Goal: Use online tool/utility: Utilize a website feature to perform a specific function

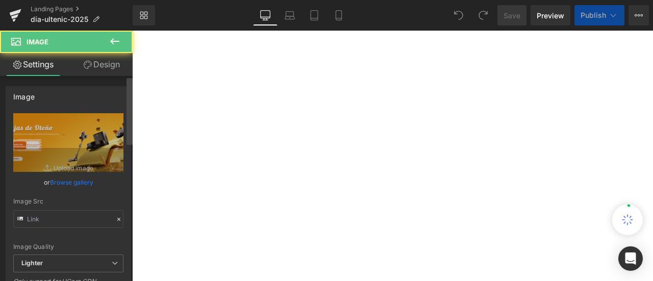
type input "[URL][DOMAIN_NAME]"
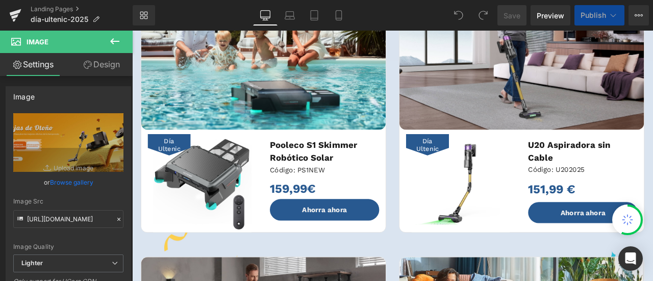
click at [101, 68] on link "Design" at bounding box center [101, 64] width 66 height 23
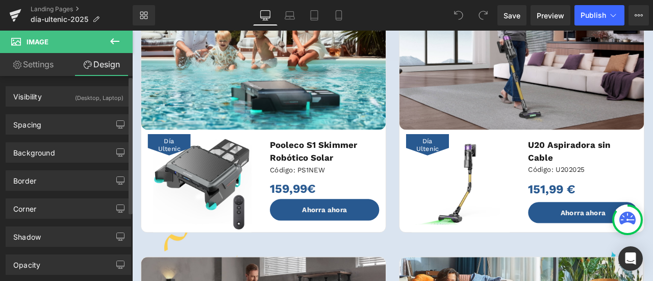
click at [79, 142] on div "Background Color & Image color transparent Color transparent 0 % Image Replace …" at bounding box center [68, 152] width 125 height 20
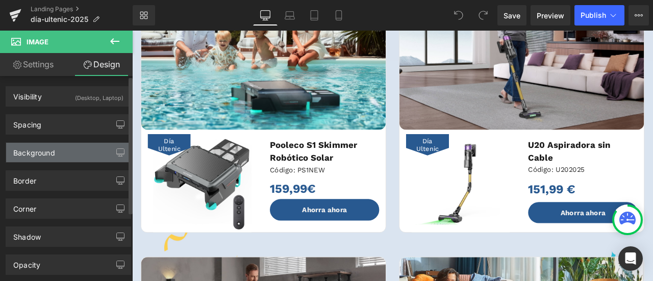
click at [79, 150] on div "Background" at bounding box center [68, 152] width 124 height 19
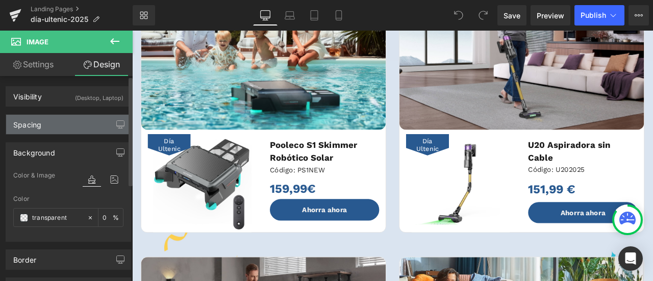
click at [71, 127] on div "Spacing" at bounding box center [68, 124] width 124 height 19
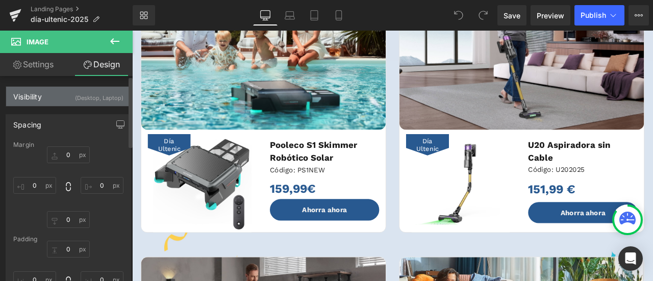
click at [54, 101] on div "Visibility (Desktop, Laptop)" at bounding box center [68, 96] width 124 height 19
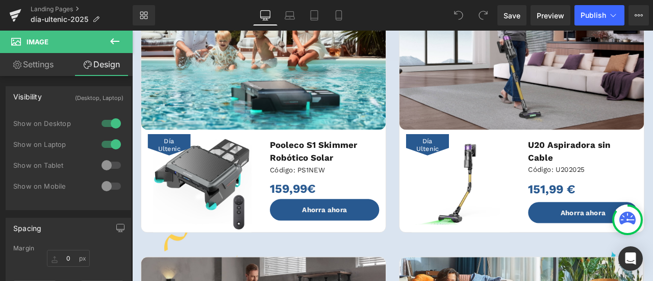
click at [42, 68] on link "Settings" at bounding box center [33, 64] width 66 height 23
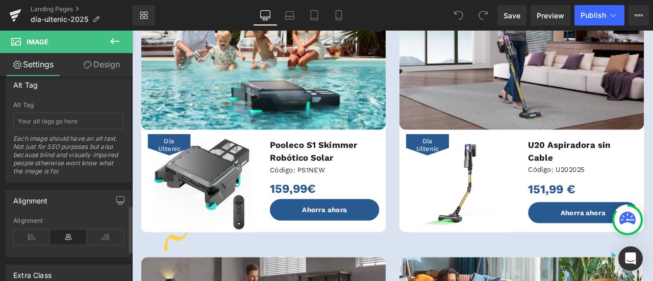
scroll to position [692, 0]
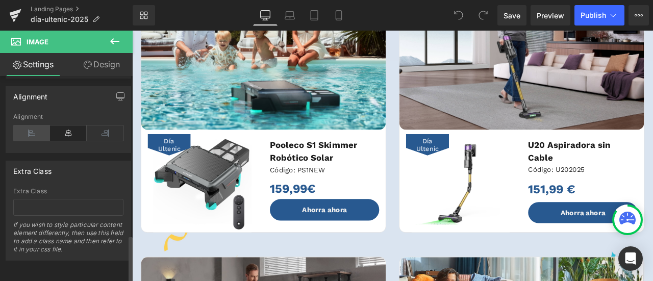
click at [39, 125] on icon at bounding box center [31, 132] width 37 height 15
click at [91, 125] on icon at bounding box center [105, 132] width 37 height 15
click at [71, 125] on icon at bounding box center [68, 132] width 37 height 15
click at [84, 67] on icon at bounding box center [88, 65] width 8 height 8
type input "0"
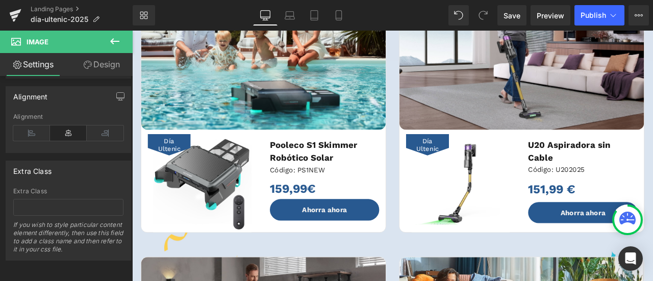
type input "0"
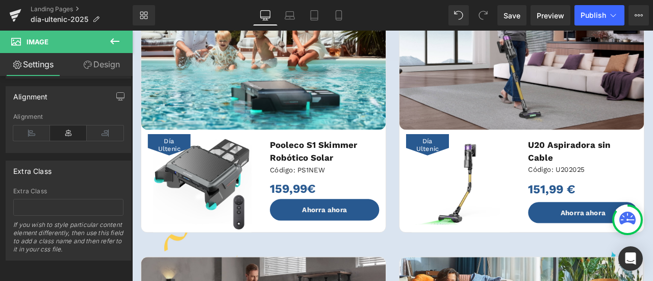
type input "0"
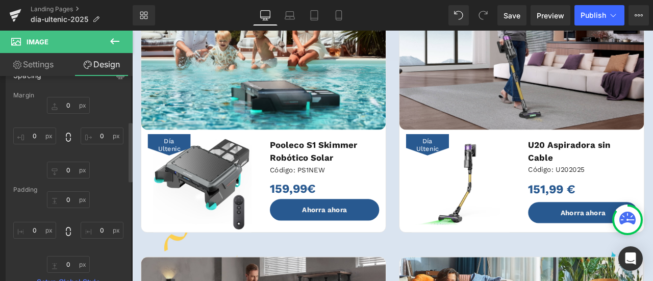
scroll to position [357, 0]
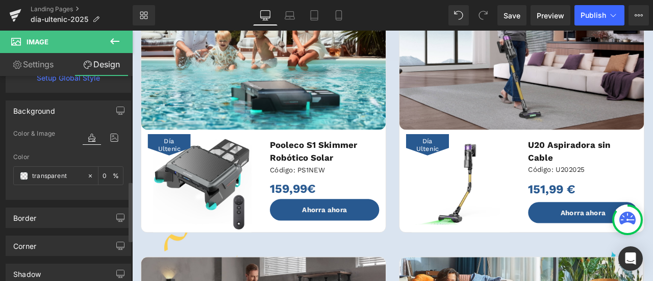
click at [88, 135] on icon at bounding box center [92, 137] width 18 height 13
click at [90, 141] on icon at bounding box center [92, 137] width 18 height 13
click at [70, 175] on input "transparent" at bounding box center [57, 175] width 50 height 11
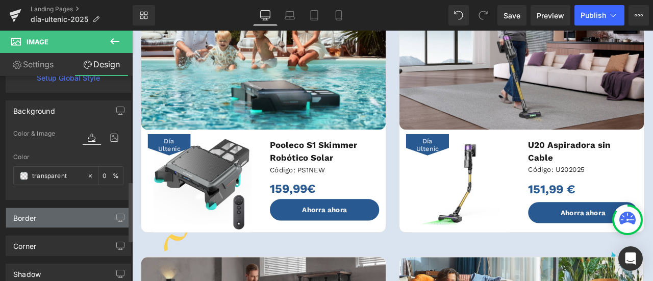
click at [61, 210] on div "Border" at bounding box center [68, 217] width 124 height 19
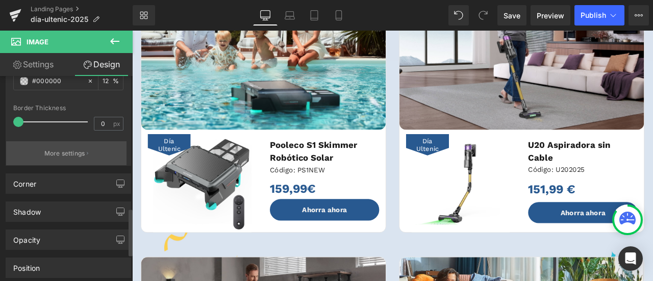
scroll to position [696, 0]
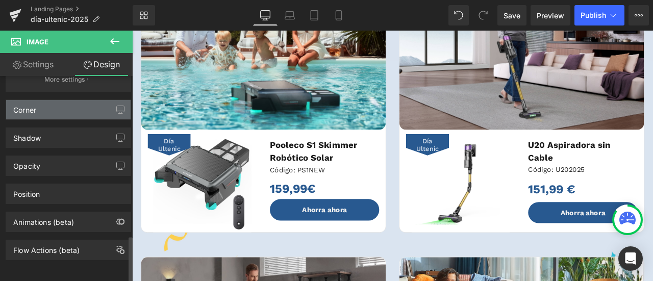
click at [64, 101] on div "Corner" at bounding box center [68, 109] width 124 height 19
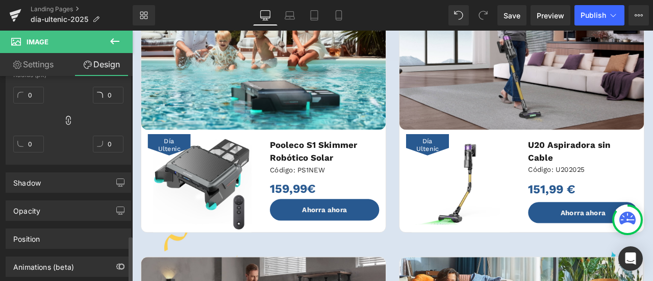
scroll to position [841, 0]
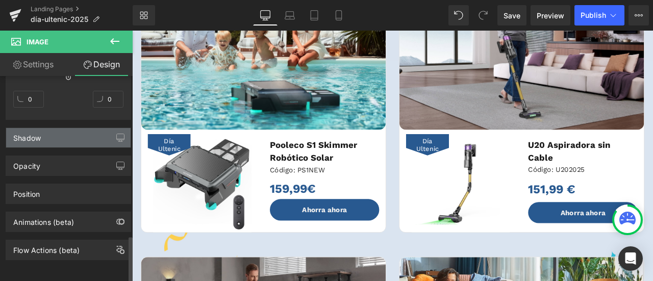
click at [72, 128] on div "Shadow" at bounding box center [68, 137] width 124 height 19
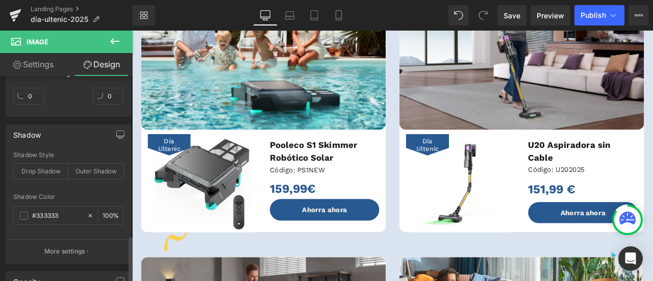
scroll to position [943, 0]
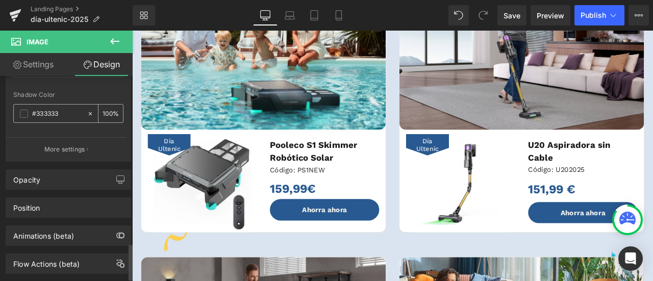
click at [54, 109] on input "#333333" at bounding box center [57, 113] width 50 height 11
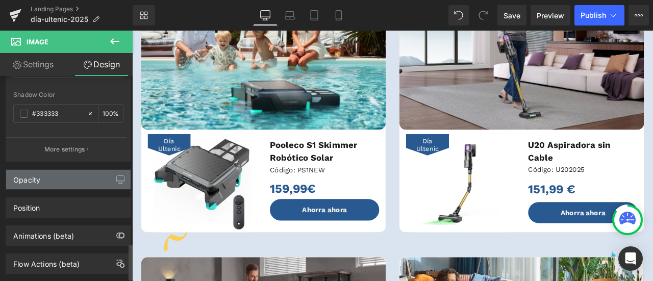
click at [64, 175] on div "Opacity" at bounding box center [68, 179] width 124 height 19
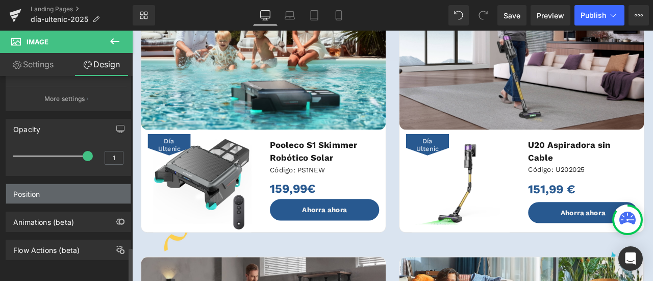
click at [58, 185] on div "Position" at bounding box center [68, 193] width 124 height 19
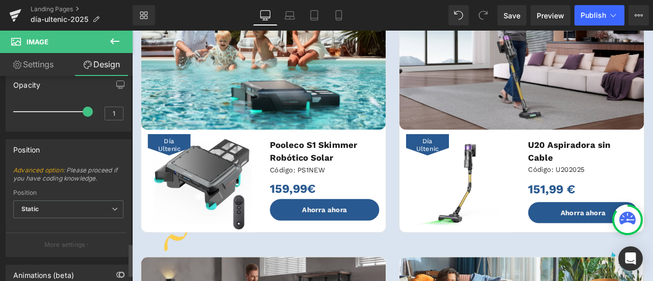
scroll to position [1093, 0]
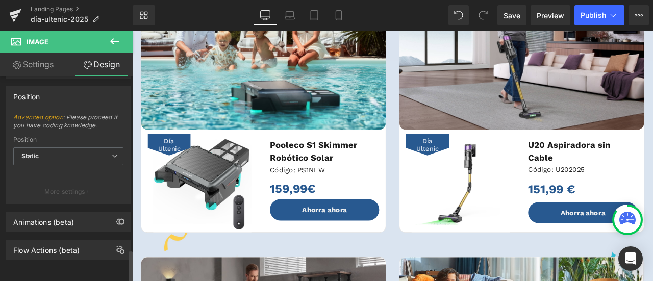
click at [63, 204] on div "Animations (beta)" at bounding box center [68, 218] width 137 height 28
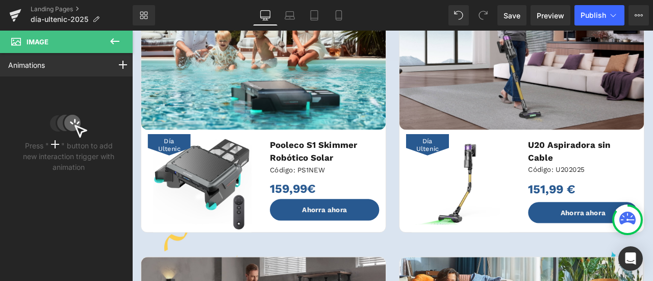
click at [109, 41] on icon at bounding box center [115, 41] width 12 height 12
type input "0"
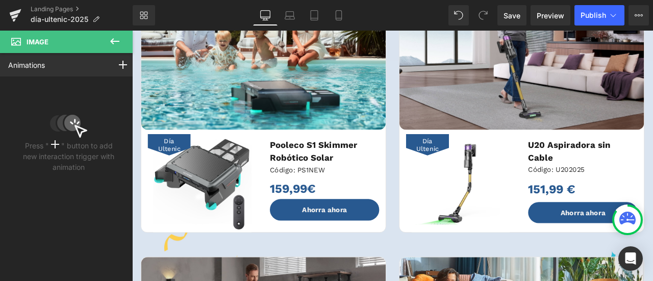
type input "0"
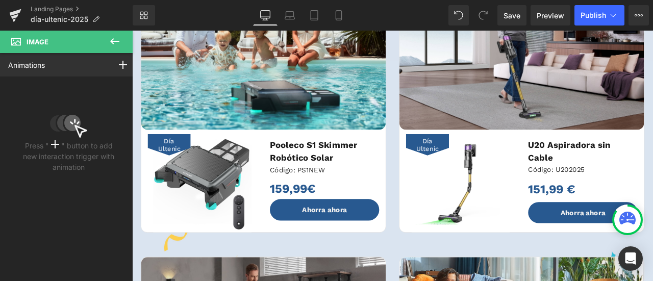
type input "12"
type input "100"
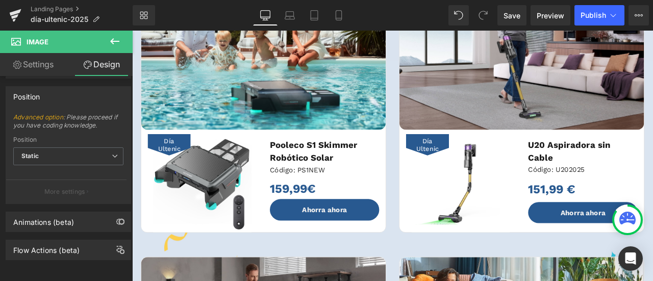
click at [111, 40] on icon at bounding box center [114, 41] width 9 height 6
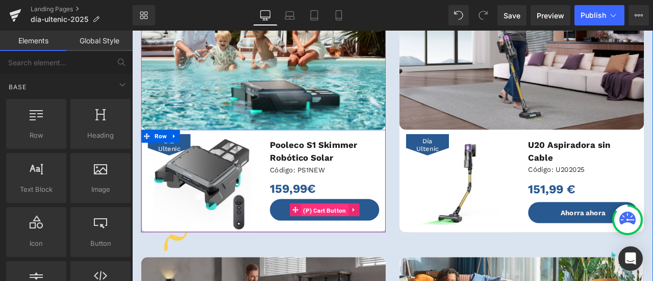
click at [365, 246] on span "(P) Cart Button" at bounding box center [360, 243] width 56 height 15
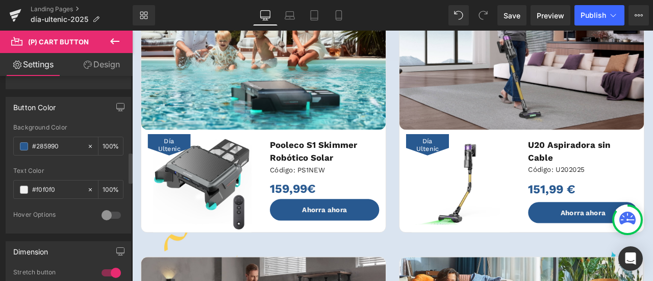
scroll to position [510, 0]
click at [57, 140] on input "#285990" at bounding box center [57, 145] width 50 height 11
drag, startPoint x: 62, startPoint y: 140, endPoint x: 24, endPoint y: 138, distance: 37.3
click at [24, 138] on div "#285990" at bounding box center [50, 146] width 73 height 18
click at [63, 142] on input "#285990" at bounding box center [57, 145] width 50 height 11
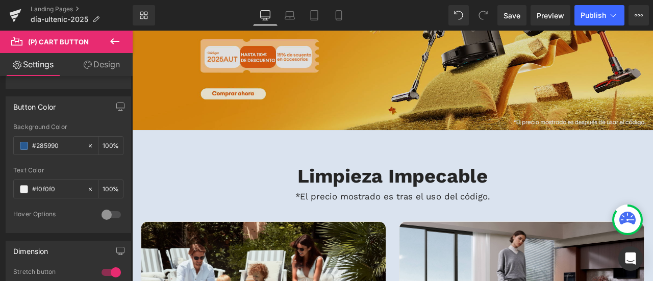
scroll to position [153, 0]
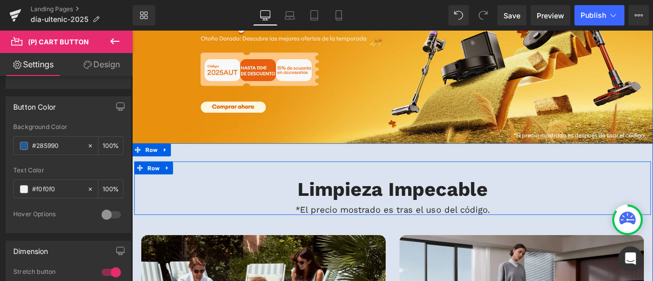
click at [262, 199] on div "Limpieza Impecable Heading *El precio mostrado es tras el uso del código.​​ Hea…" at bounding box center [441, 217] width 612 height 63
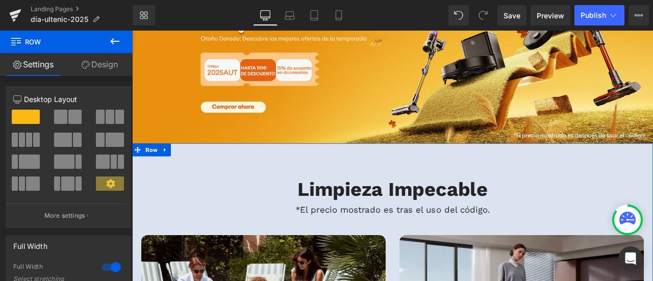
click at [106, 65] on link "Design" at bounding box center [99, 64] width 66 height 23
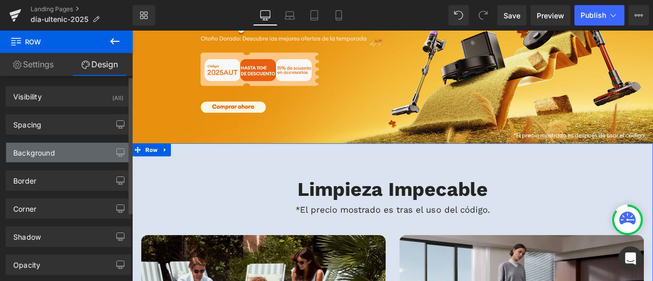
type input "#dae3ef"
type input "100"
click at [76, 151] on div "Background" at bounding box center [68, 152] width 124 height 19
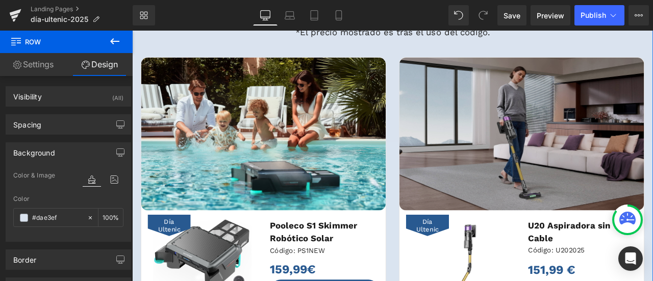
scroll to position [306, 0]
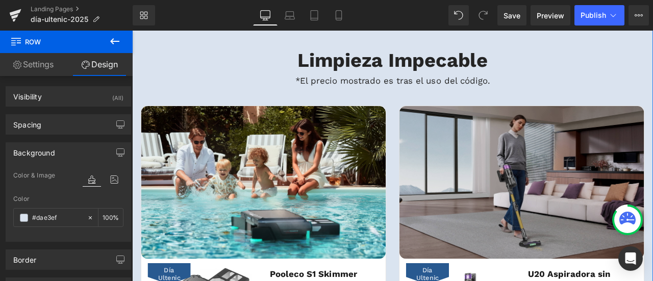
click at [556, 136] on img at bounding box center [594, 210] width 290 height 181
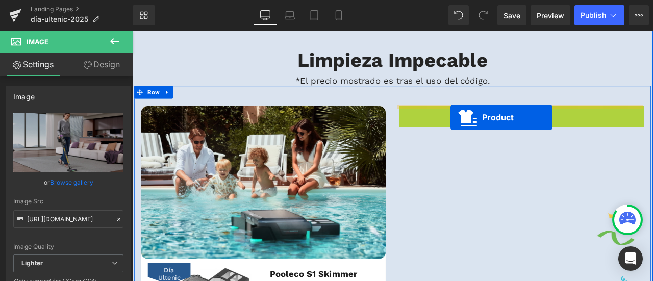
drag, startPoint x: 569, startPoint y: 127, endPoint x: 509, endPoint y: 133, distance: 60.0
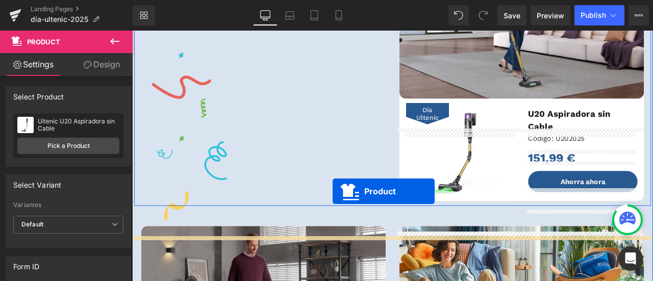
scroll to position [510, 0]
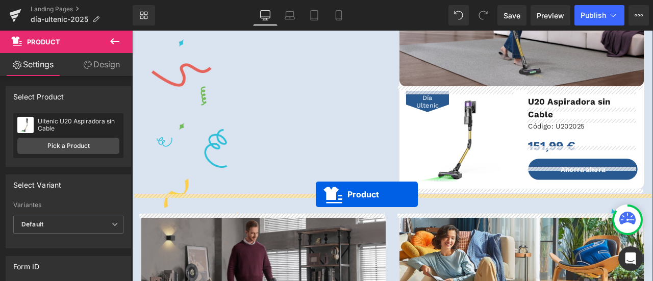
drag, startPoint x: 264, startPoint y: 177, endPoint x: 350, endPoint y: 224, distance: 98.1
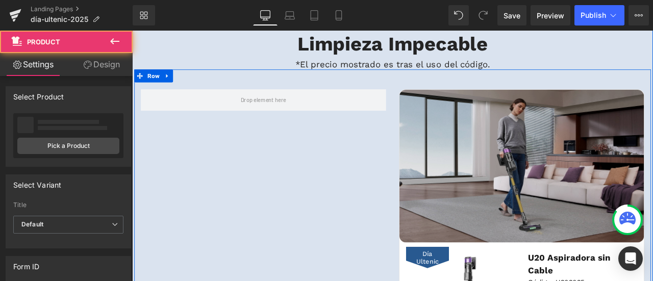
scroll to position [306, 0]
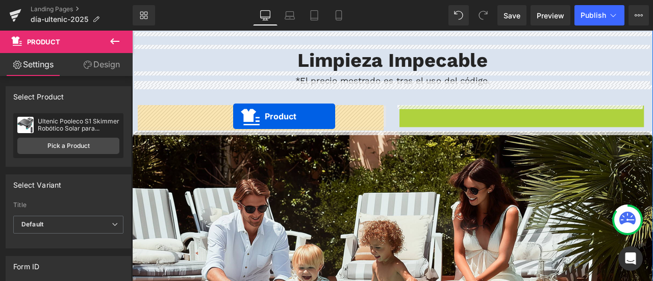
drag, startPoint x: 567, startPoint y: 125, endPoint x: 252, endPoint y: 132, distance: 315.2
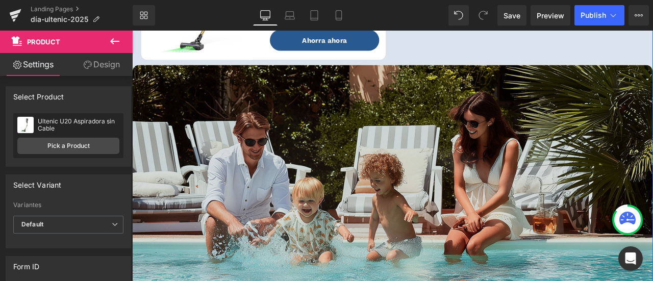
scroll to position [510, 0]
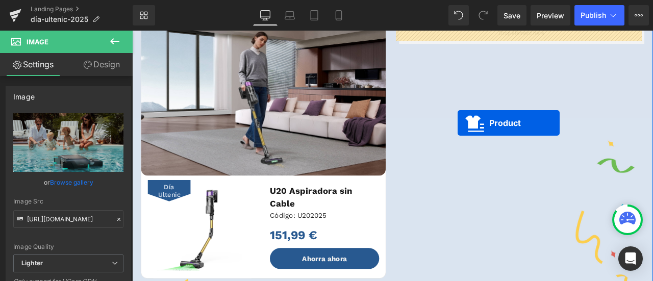
scroll to position [357, 0]
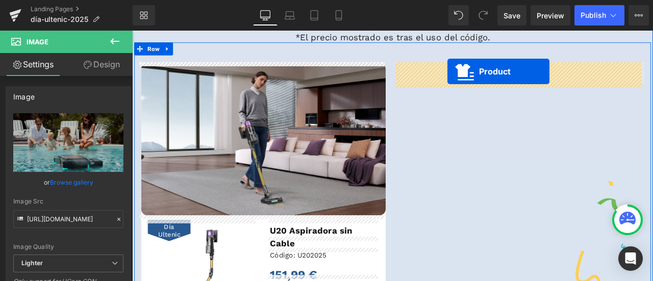
drag, startPoint x: 417, startPoint y: 231, endPoint x: 505, endPoint y: 79, distance: 175.9
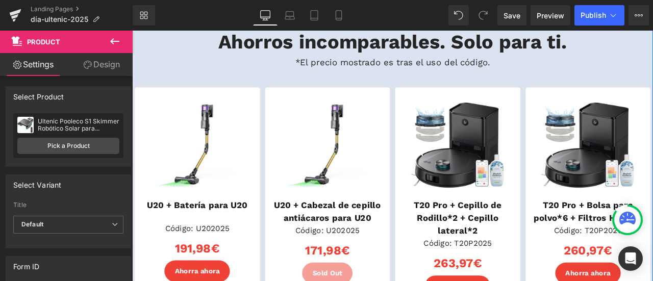
scroll to position [1887, 0]
